Goal: Task Accomplishment & Management: Complete application form

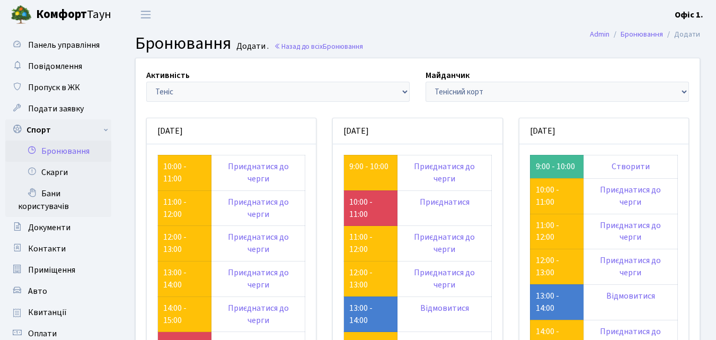
scroll to position [53, 0]
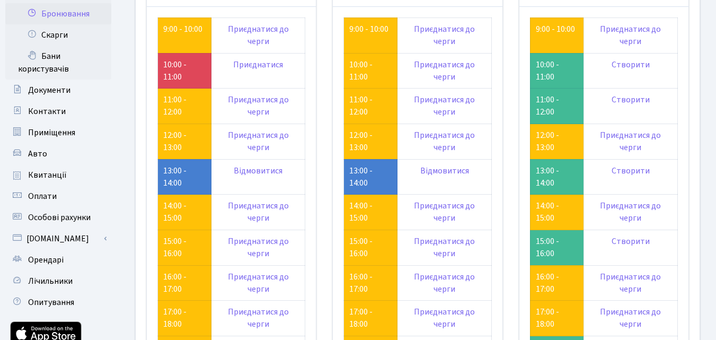
scroll to position [159, 0]
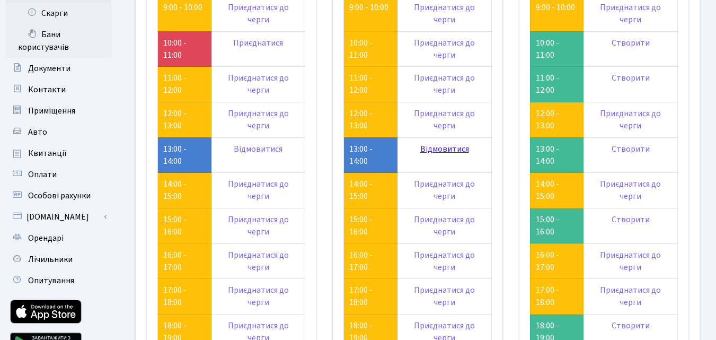
click at [436, 152] on link "Відмовитися" at bounding box center [444, 149] width 49 height 12
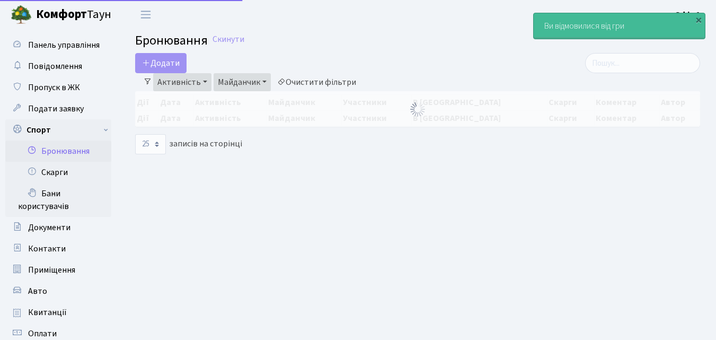
select select "25"
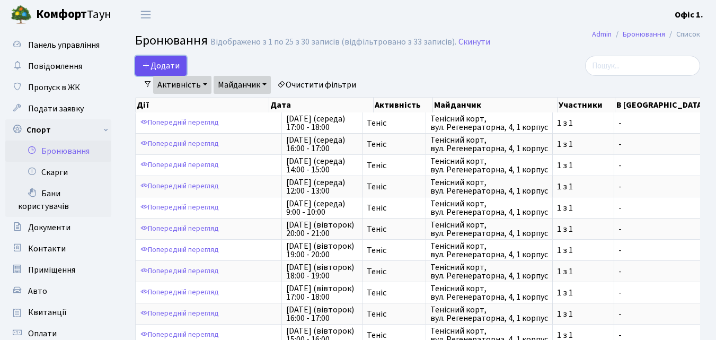
click at [157, 64] on button "Додати" at bounding box center [160, 66] width 51 height 20
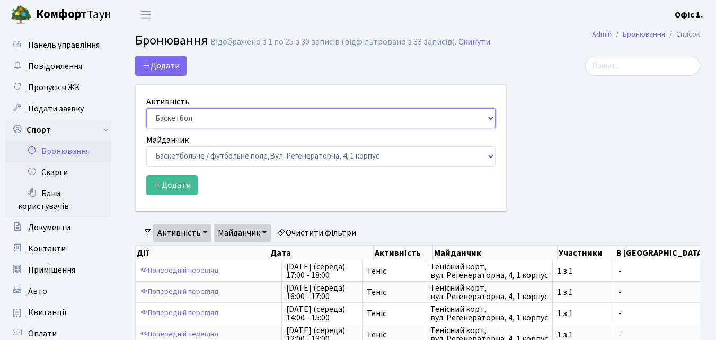
click at [485, 119] on select "Баскетбол Волейбол Йога Катання на роликах Настільний теніс Теніс Футбол Фітнес" at bounding box center [320, 118] width 349 height 20
select select "1"
click at [146, 108] on select "Баскетбол Волейбол Йога Катання на роликах Настільний теніс Теніс Футбол Фітнес" at bounding box center [320, 118] width 349 height 20
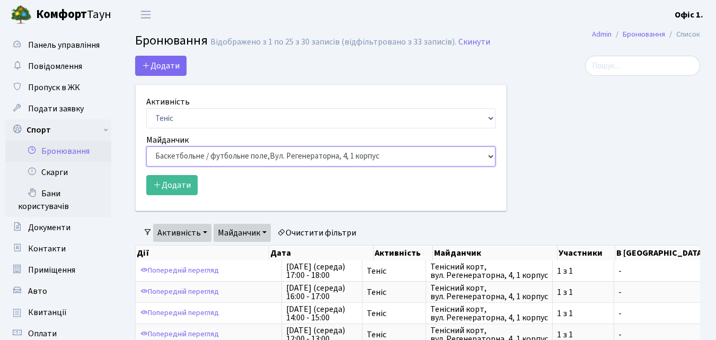
click at [490, 153] on select "Баскетбольне / футбольне поле, Вул. Регенераторна, 4, 1 корпус Баскетбольне пол…" at bounding box center [320, 156] width 349 height 20
select select "1"
click at [146, 146] on select "Баскетбольне / футбольне поле, Вул. Регенераторна, 4, 1 корпус Баскетбольне пол…" at bounding box center [320, 156] width 349 height 20
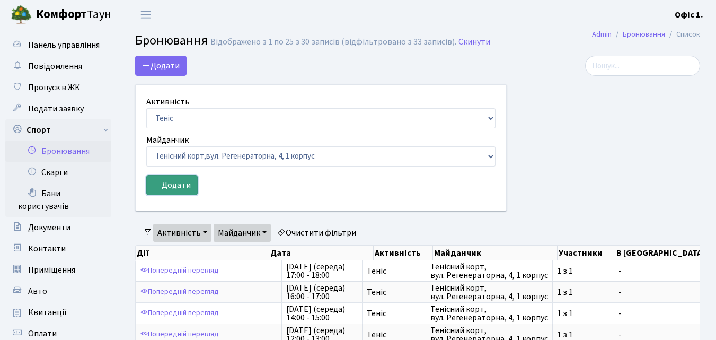
click at [167, 185] on button "Додати" at bounding box center [171, 185] width 51 height 20
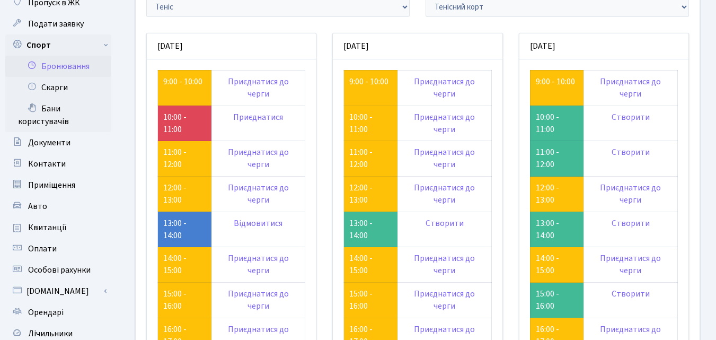
scroll to position [106, 0]
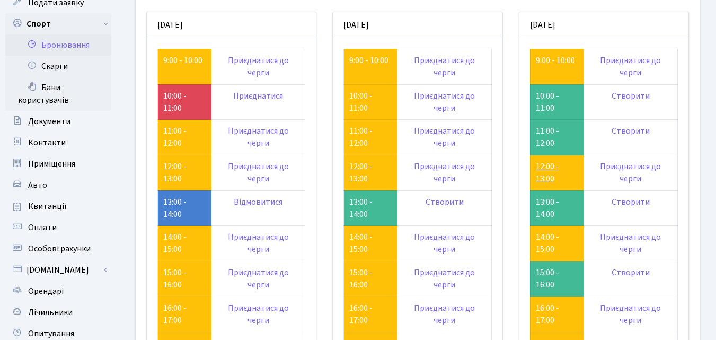
click at [547, 173] on link "12:00 - 13:00" at bounding box center [547, 173] width 23 height 24
click at [549, 238] on link "14:00 - 15:00" at bounding box center [547, 243] width 23 height 24
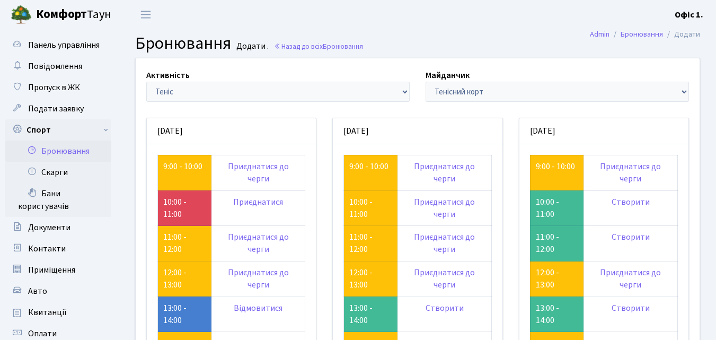
scroll to position [106, 0]
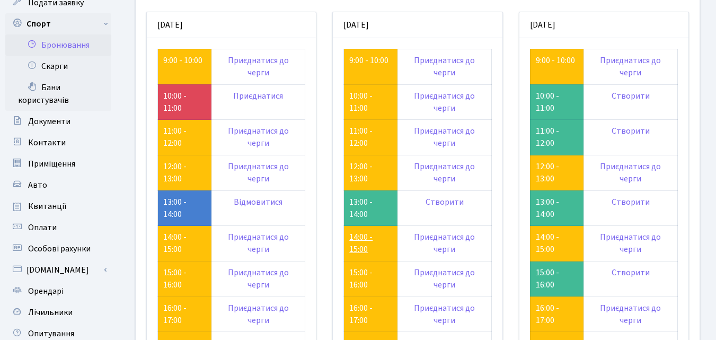
click at [358, 239] on link "14:00 - 15:00" at bounding box center [360, 243] width 23 height 24
click at [173, 241] on link "14:00 - 15:00" at bounding box center [174, 243] width 23 height 24
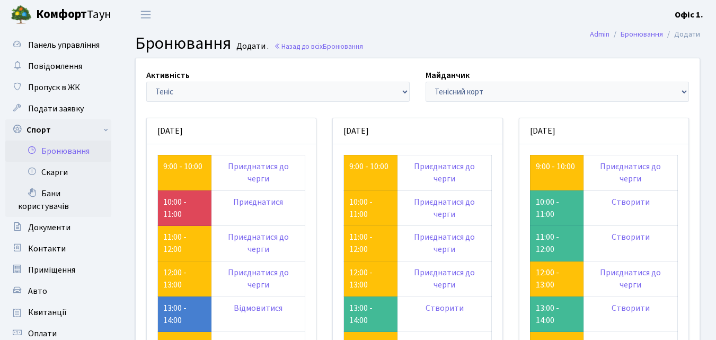
scroll to position [106, 0]
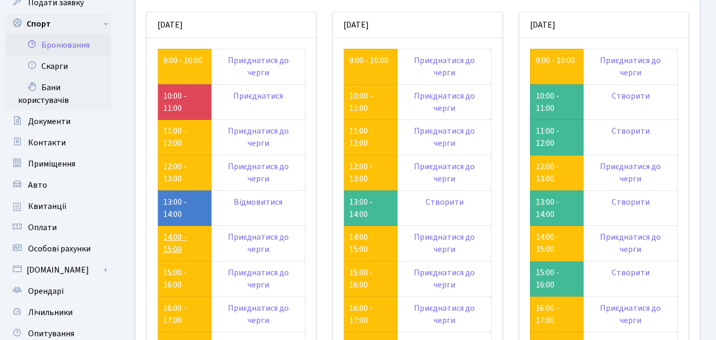
click at [175, 241] on link "14:00 - 15:00" at bounding box center [174, 243] width 23 height 24
click at [365, 247] on link "14:00 - 15:00" at bounding box center [360, 243] width 23 height 24
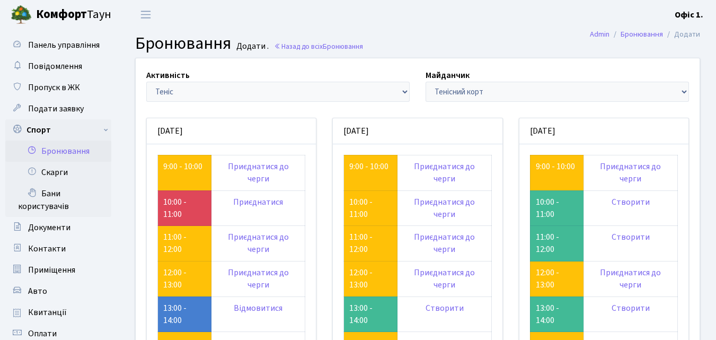
scroll to position [106, 0]
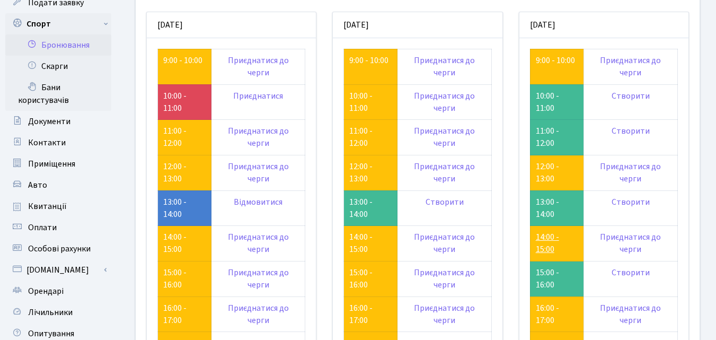
click at [538, 247] on link "14:00 - 15:00" at bounding box center [547, 243] width 23 height 24
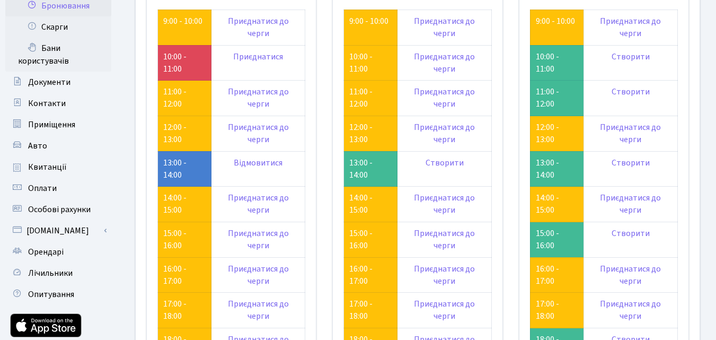
scroll to position [134, 0]
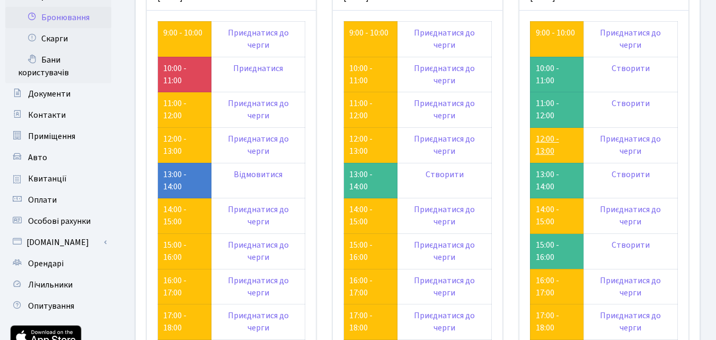
click at [551, 147] on link "12:00 - 13:00" at bounding box center [547, 145] width 23 height 24
click at [364, 138] on link "12:00 - 13:00" at bounding box center [360, 145] width 23 height 24
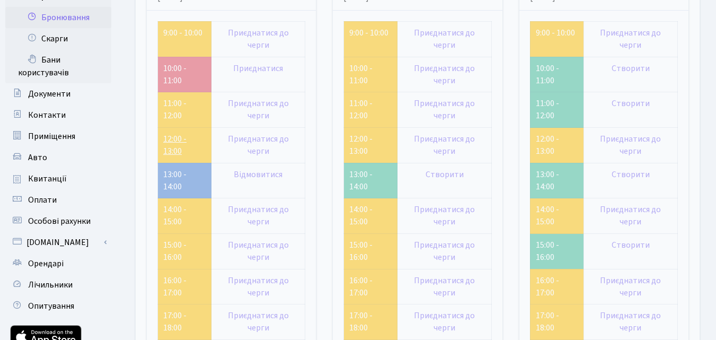
scroll to position [134, 0]
click at [173, 144] on link "12:00 - 13:00" at bounding box center [174, 145] width 23 height 24
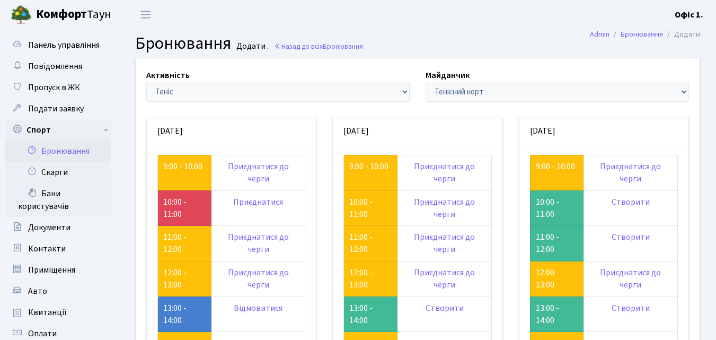
scroll to position [134, 0]
